Goal: Information Seeking & Learning: Learn about a topic

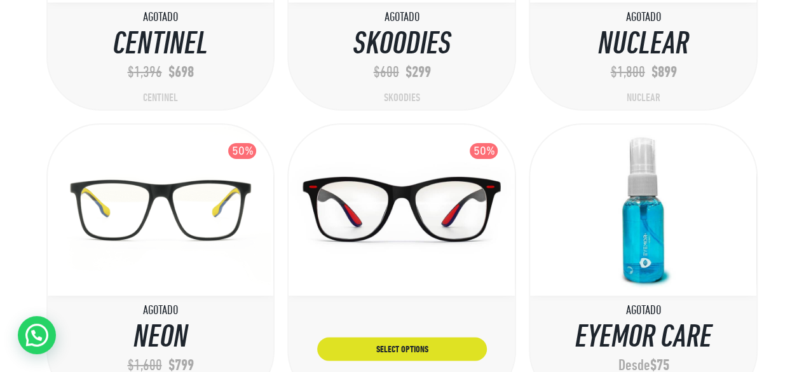
scroll to position [2141, 0]
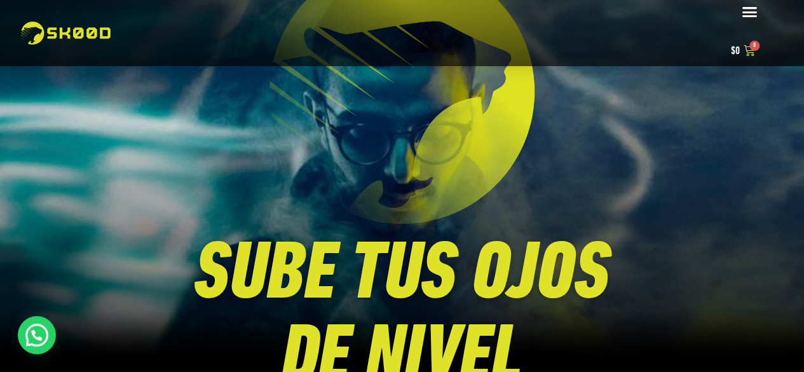
click at [749, 13] on icon "Alternar menú" at bounding box center [749, 12] width 16 height 16
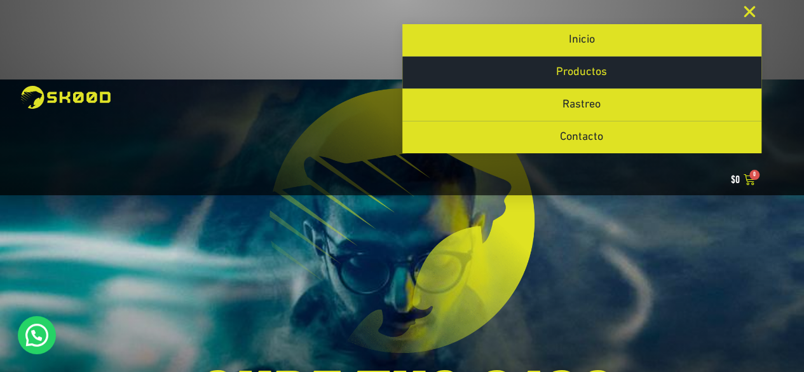
click at [633, 78] on link "Productos" at bounding box center [581, 73] width 359 height 32
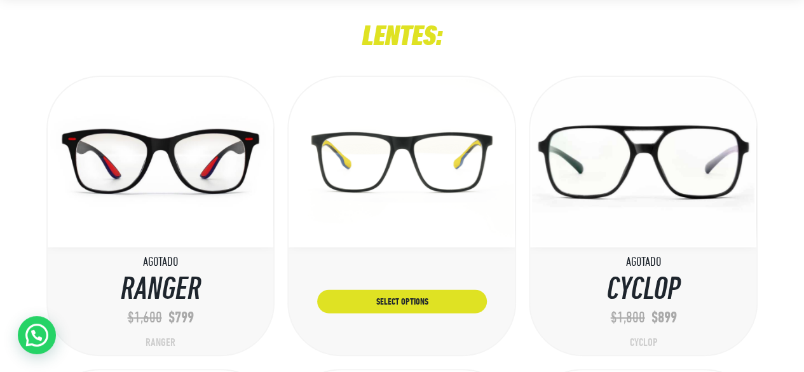
scroll to position [127, 0]
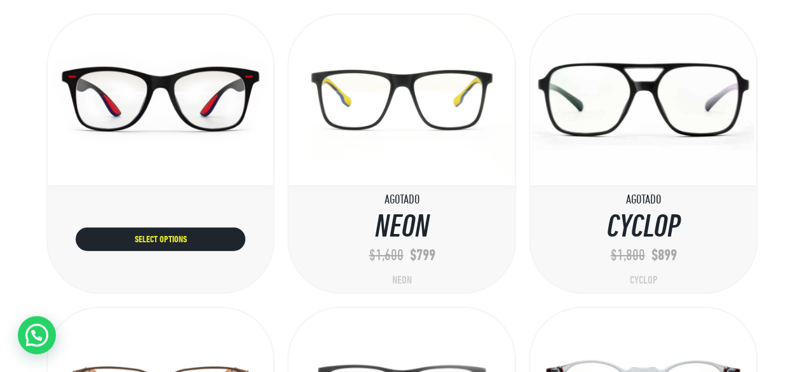
click at [168, 238] on link "Select options" at bounding box center [161, 239] width 170 height 24
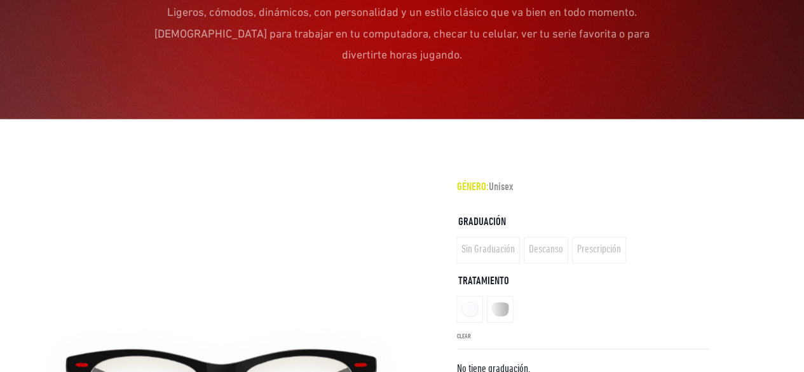
scroll to position [826, 0]
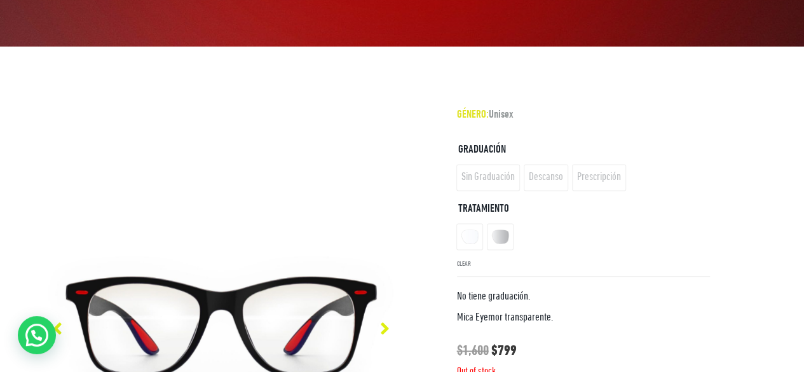
click at [483, 162] on ul "Sin Graduación Descanso Prescripción" at bounding box center [583, 177] width 253 height 31
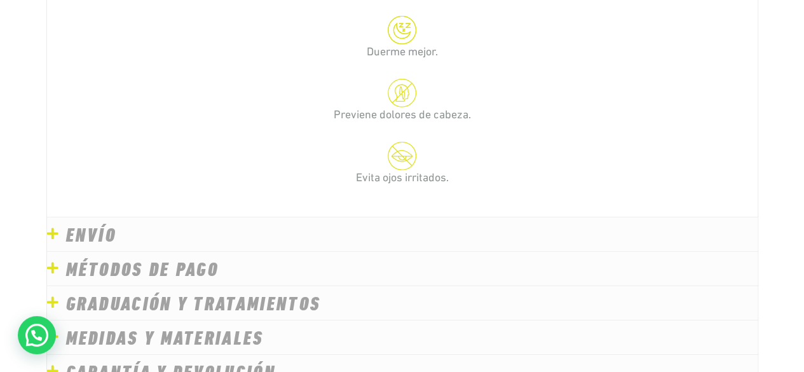
scroll to position [1771, 0]
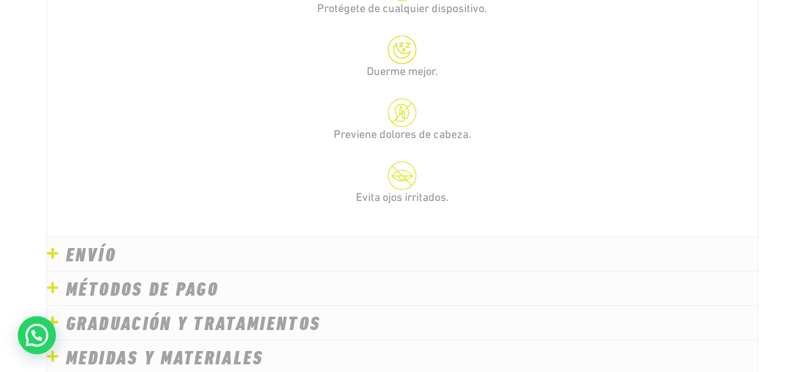
click at [151, 350] on link "MEDIDAS Y MATERIALES" at bounding box center [165, 360] width 198 height 20
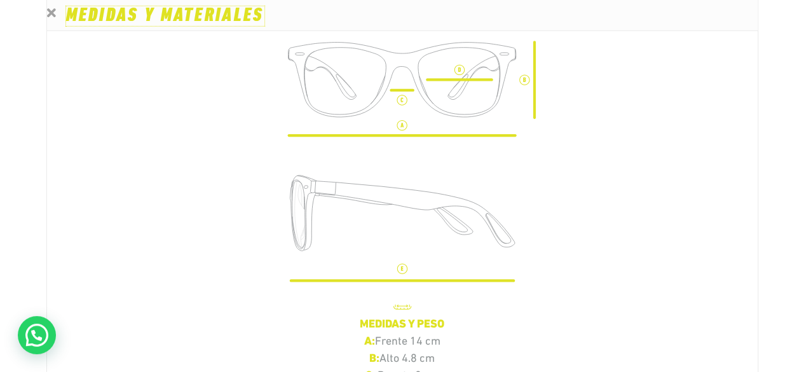
scroll to position [1903, 0]
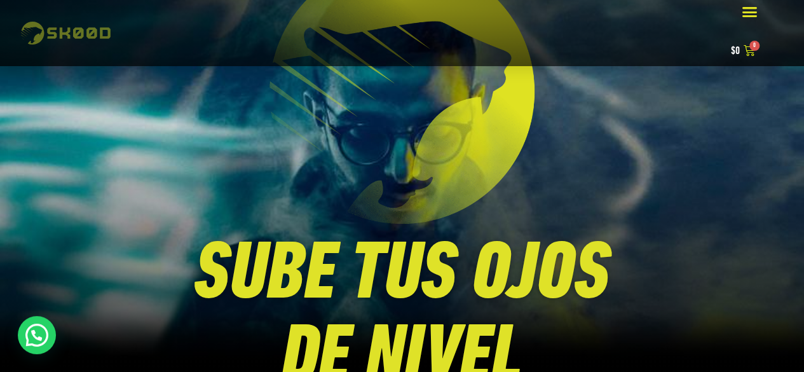
click at [55, 35] on img at bounding box center [66, 33] width 90 height 23
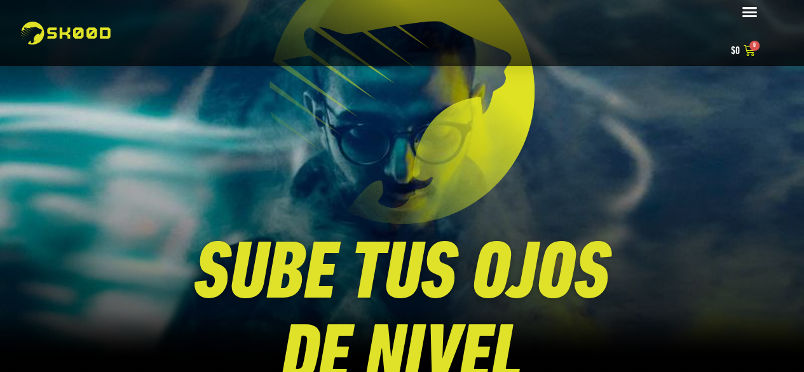
click at [752, 12] on icon "Alternar menú" at bounding box center [749, 12] width 16 height 16
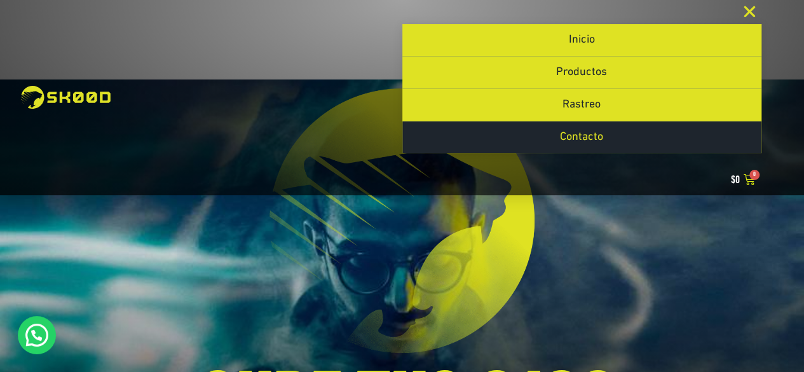
click at [604, 132] on link "Contacto" at bounding box center [581, 137] width 359 height 32
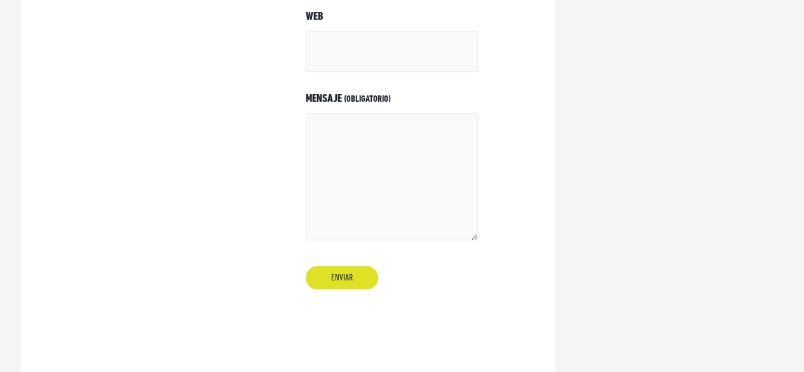
scroll to position [603, 0]
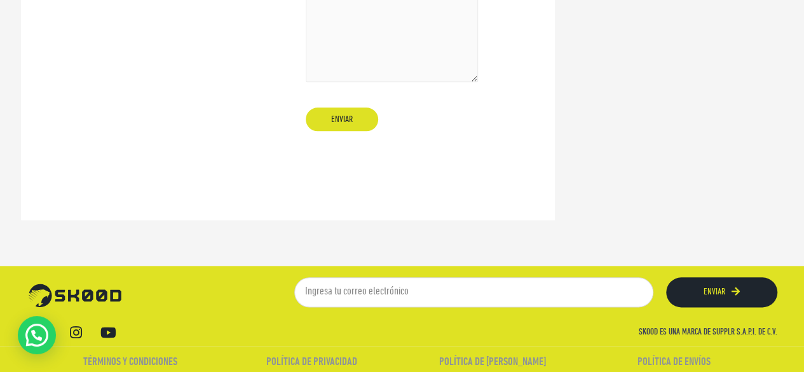
click at [708, 328] on h2 "SKOOD ES UNA MARCA DE SUPPLR S.A.P.I. DE C.V." at bounding box center [593, 332] width 369 height 9
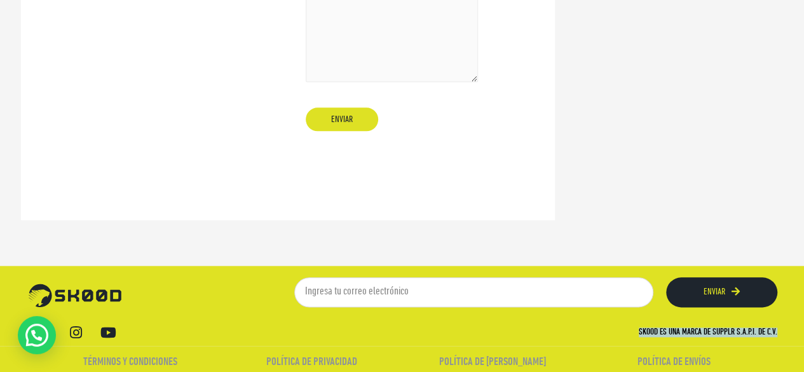
click at [708, 328] on h2 "SKOOD ES UNA MARCA DE SUPPLR S.A.P.I. DE C.V." at bounding box center [593, 332] width 369 height 9
drag, startPoint x: 708, startPoint y: 327, endPoint x: 632, endPoint y: 113, distance: 228.0
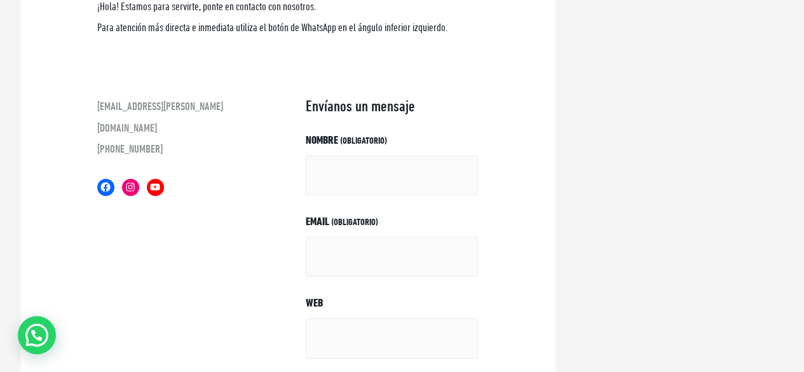
scroll to position [0, 0]
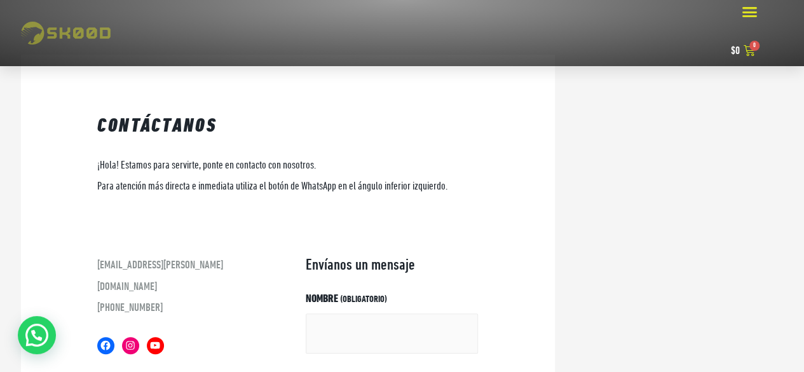
click at [52, 41] on img at bounding box center [66, 33] width 90 height 23
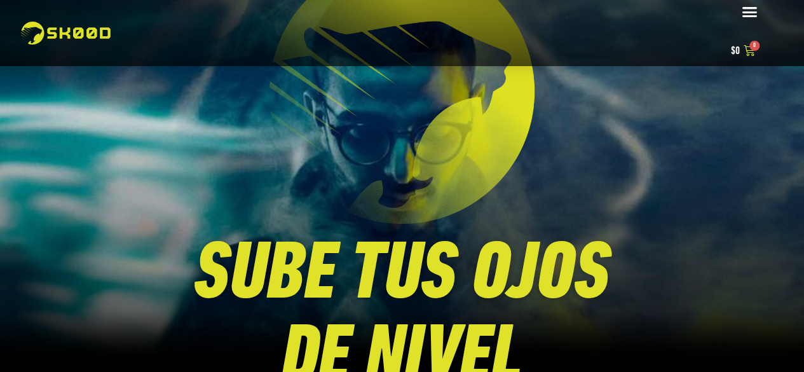
click at [750, 18] on icon "Alternar menú" at bounding box center [749, 12] width 16 height 16
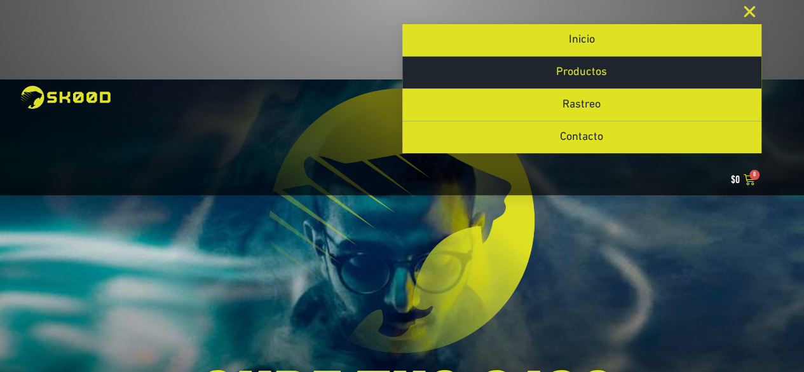
click at [613, 64] on link "Productos" at bounding box center [581, 73] width 359 height 32
